Goal: Find specific page/section: Find specific page/section

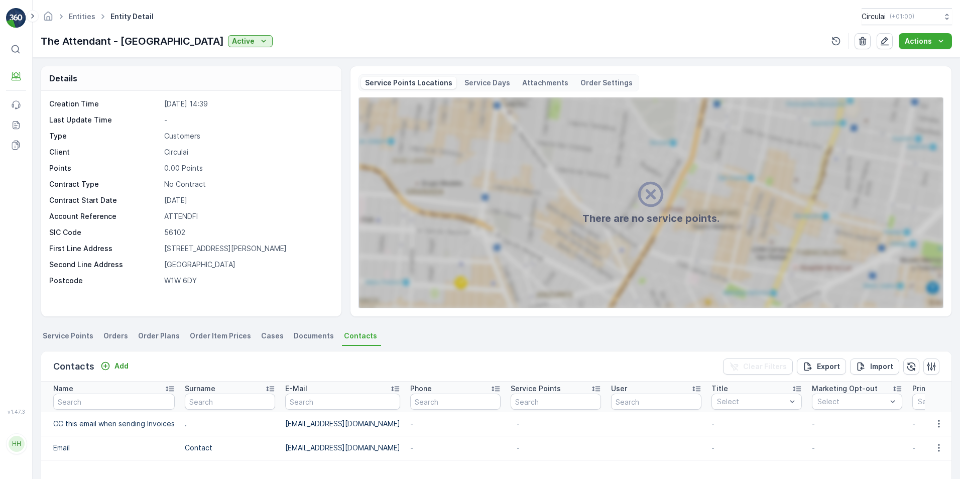
scroll to position [100, 0]
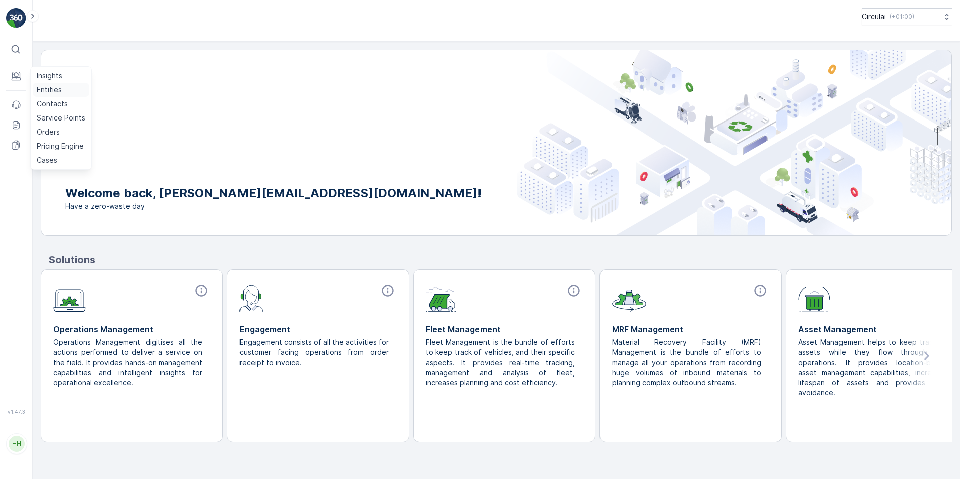
click at [60, 91] on p "Entities" at bounding box center [49, 90] width 25 height 10
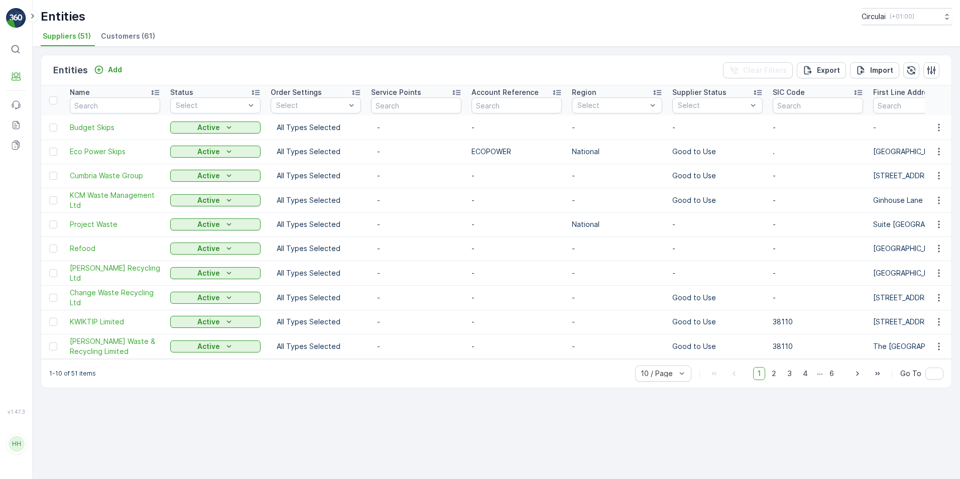
click at [136, 38] on span "Customers (61)" at bounding box center [128, 36] width 54 height 10
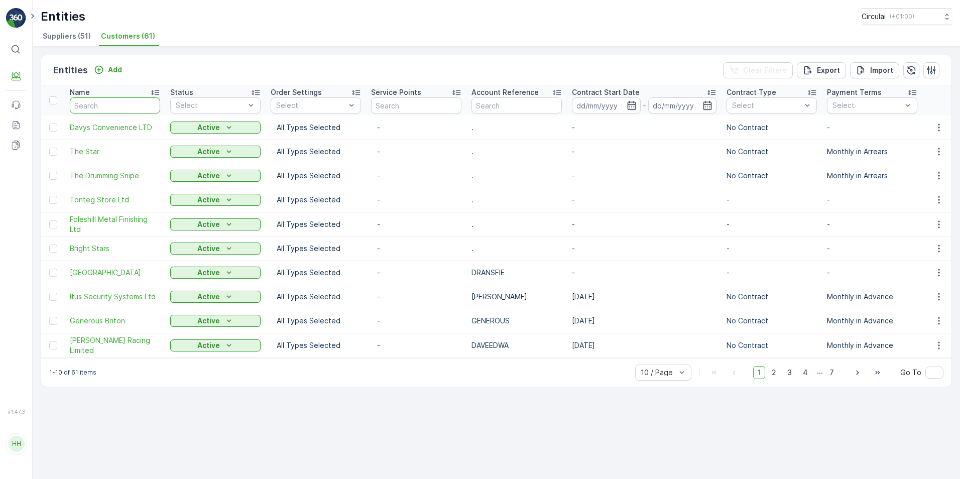
click at [115, 104] on input "text" at bounding box center [115, 105] width 90 height 16
type input "gun a"
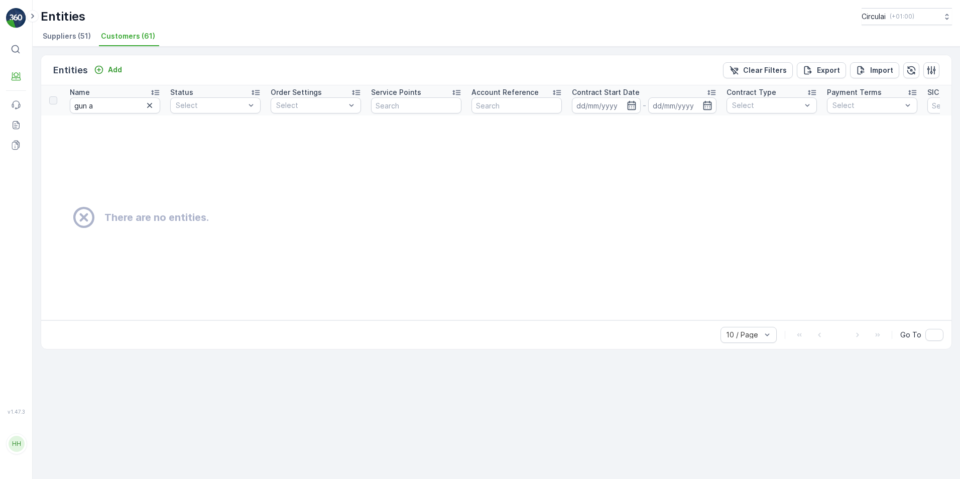
click at [110, 95] on div "Name" at bounding box center [115, 92] width 90 height 10
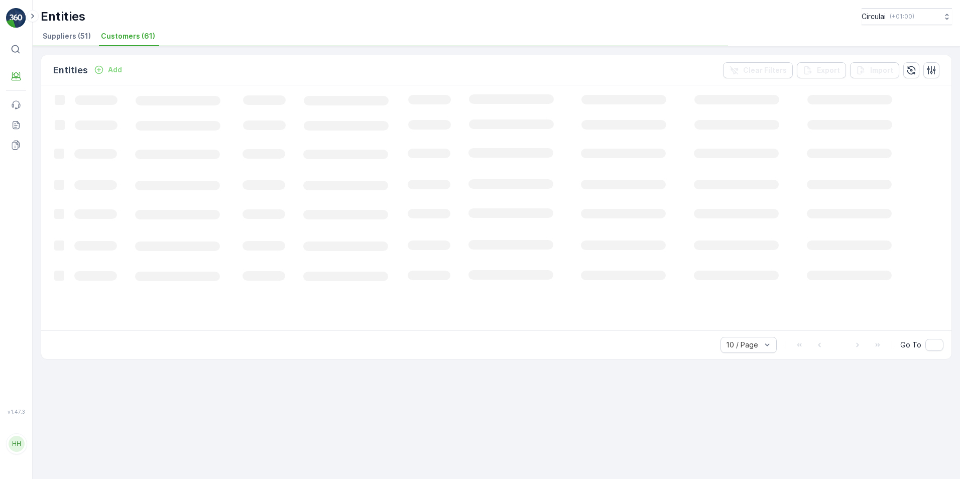
click at [108, 102] on rect at bounding box center [523, 207] width 964 height 244
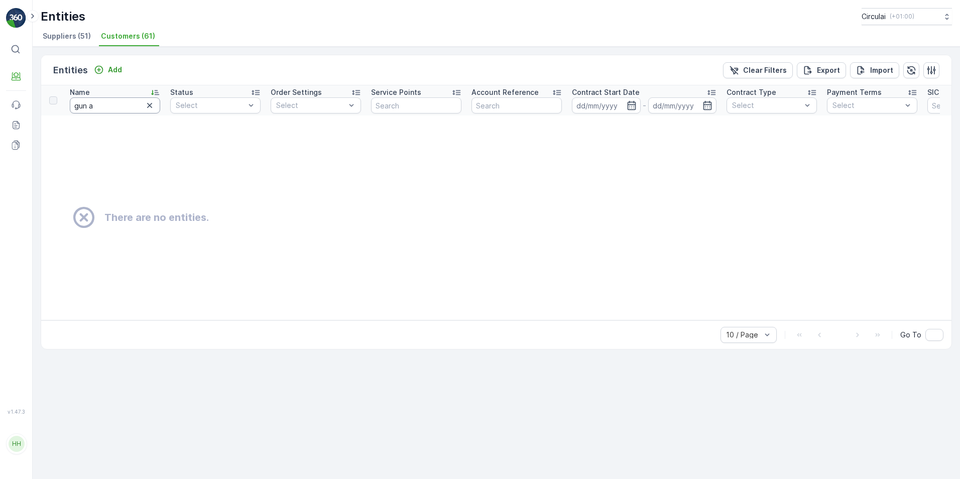
click at [114, 111] on input "gun a" at bounding box center [115, 105] width 90 height 16
type input "gun"
click at [114, 111] on input "gun" at bounding box center [115, 105] width 90 height 16
type input "g"
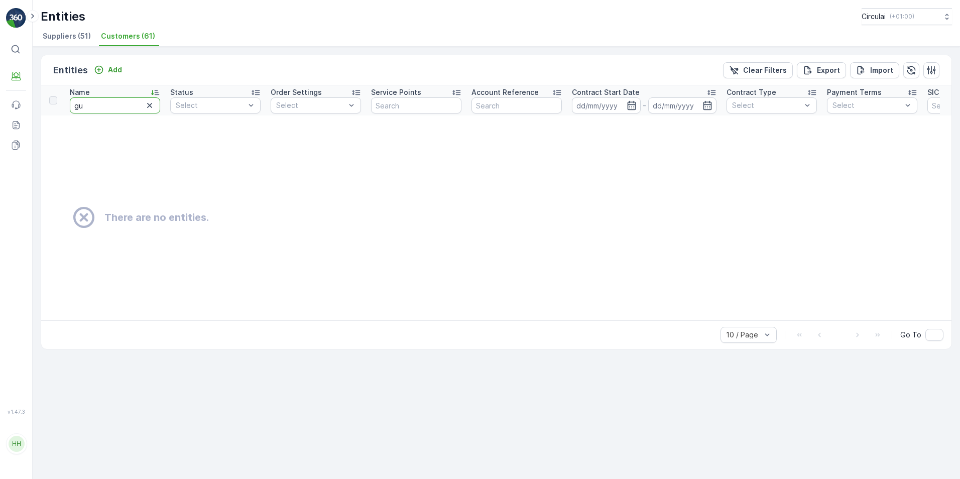
type input "gun"
click at [114, 111] on input "gun" at bounding box center [115, 105] width 90 height 16
type input "g"
type input "GUN"
click at [129, 110] on input "GUN" at bounding box center [115, 105] width 90 height 16
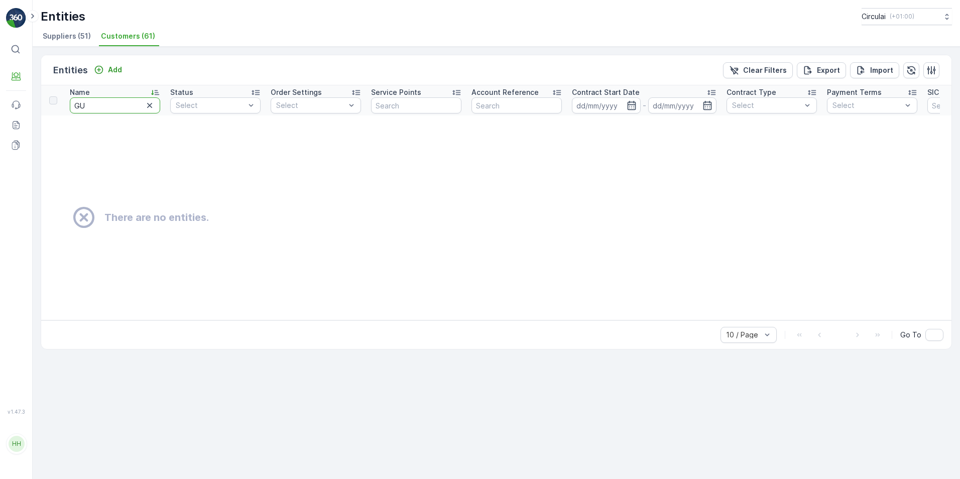
type input "G"
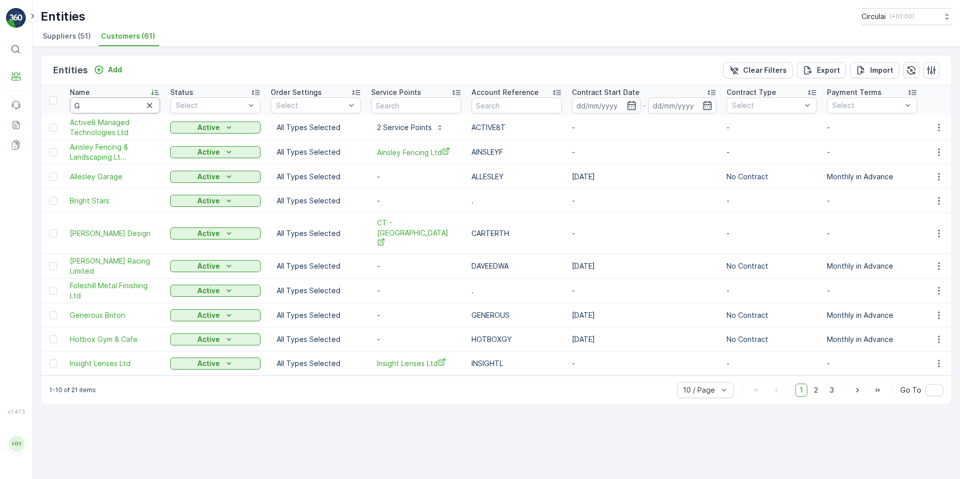
click at [137, 106] on input "G" at bounding box center [115, 105] width 90 height 16
type input "Gun"
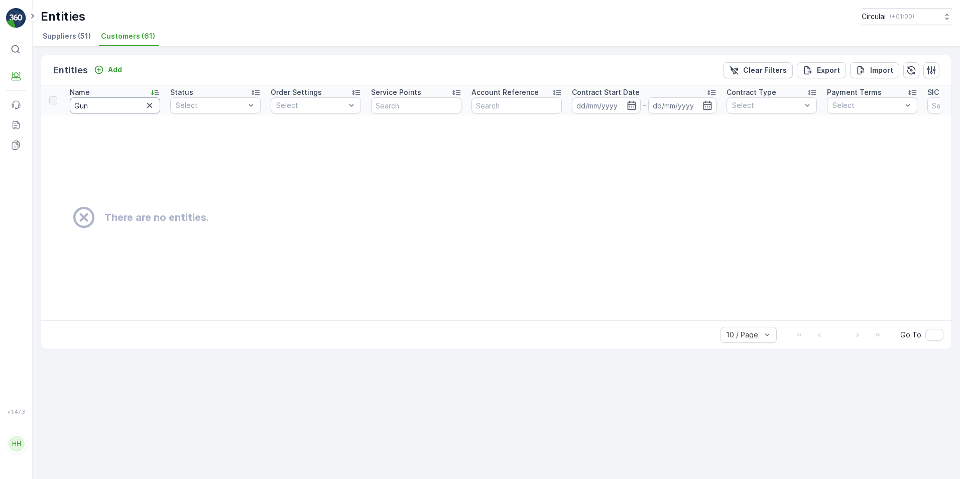
click at [90, 106] on input "Gun" at bounding box center [115, 105] width 90 height 16
type input "G"
type input "sin"
click at [102, 107] on input "sin" at bounding box center [115, 105] width 90 height 16
type input "singh"
